Goal: Find specific page/section: Find specific page/section

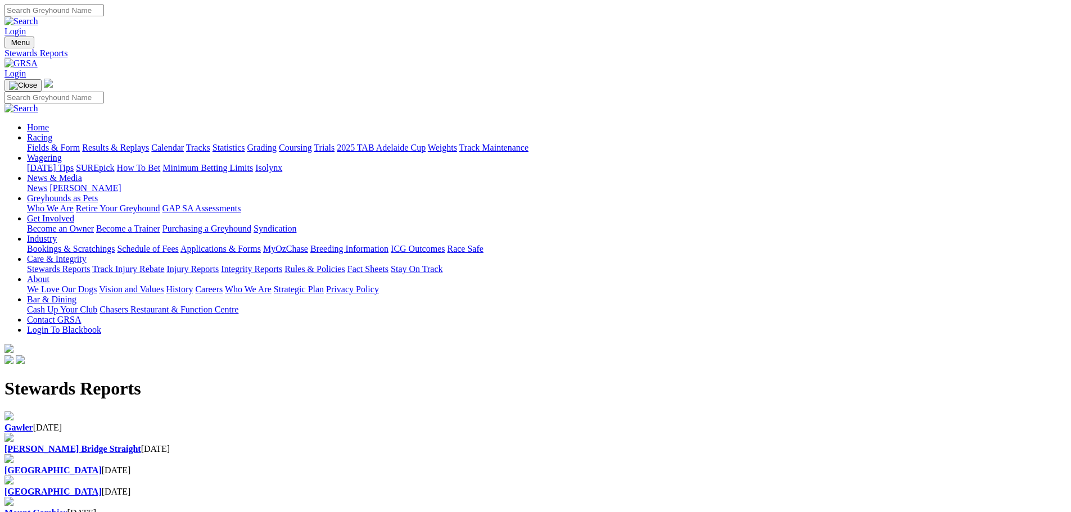
click at [650, 487] on div "Angle Park 08 Sep 2025" at bounding box center [535, 492] width 1062 height 10
click at [102, 465] on b "[GEOGRAPHIC_DATA]" at bounding box center [52, 470] width 97 height 10
click at [141, 444] on b "[PERSON_NAME] Bridge Straight" at bounding box center [72, 449] width 137 height 10
